Goal: Navigation & Orientation: Find specific page/section

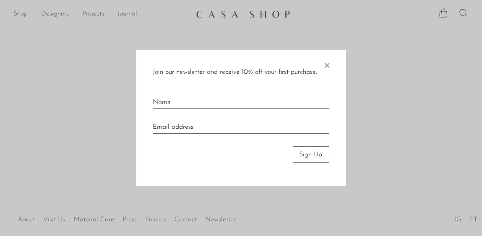
click at [327, 65] on span "×" at bounding box center [327, 63] width 8 height 27
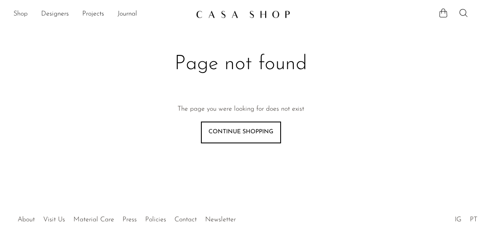
click at [20, 15] on link "Shop" at bounding box center [20, 14] width 14 height 11
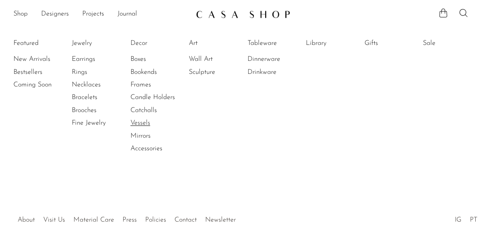
click at [143, 124] on link "Vessels" at bounding box center [162, 122] width 63 height 9
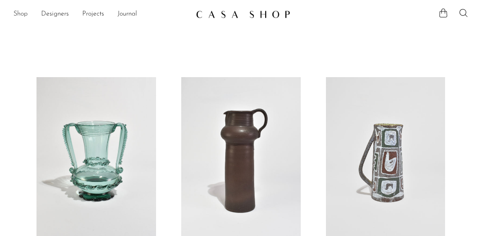
click at [22, 14] on link "Shop" at bounding box center [20, 14] width 14 height 11
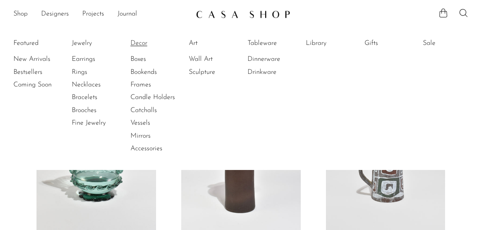
click at [142, 47] on link "Decor" at bounding box center [162, 43] width 63 height 9
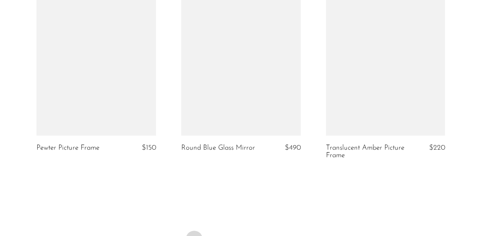
scroll to position [2561, 0]
